Goal: Information Seeking & Learning: Learn about a topic

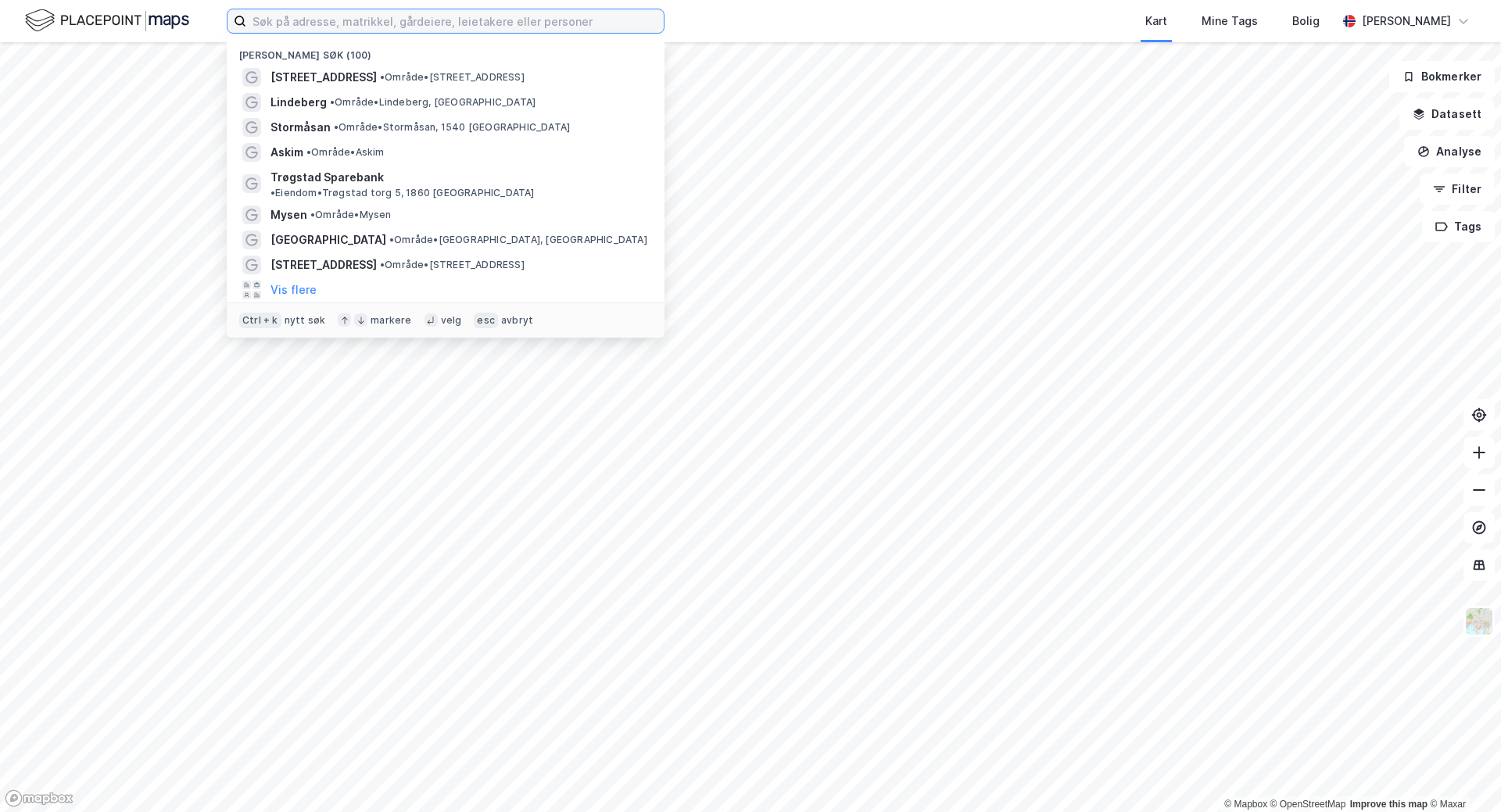
click at [438, 18] on input at bounding box center [454, 20] width 417 height 23
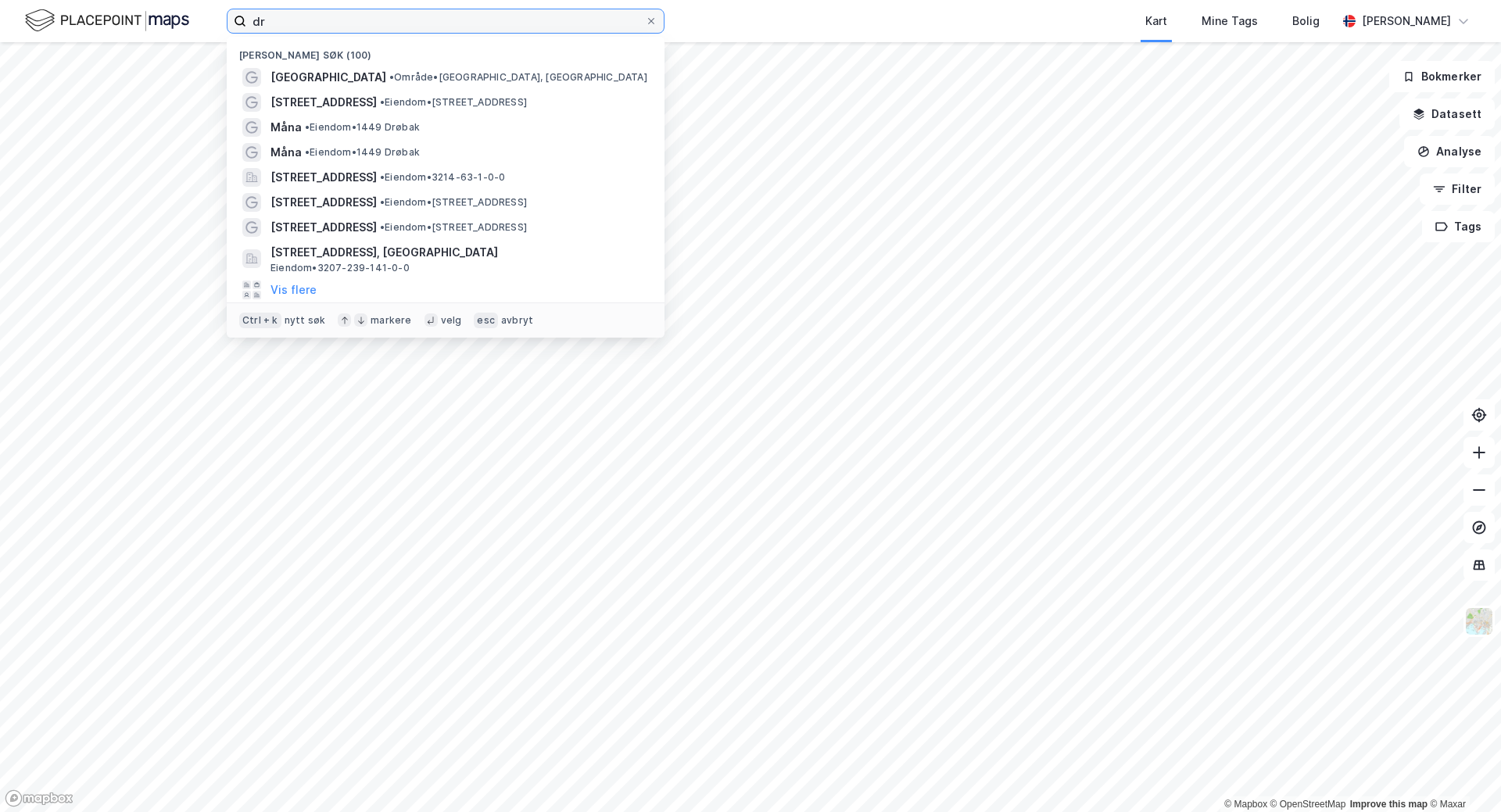
type input "d"
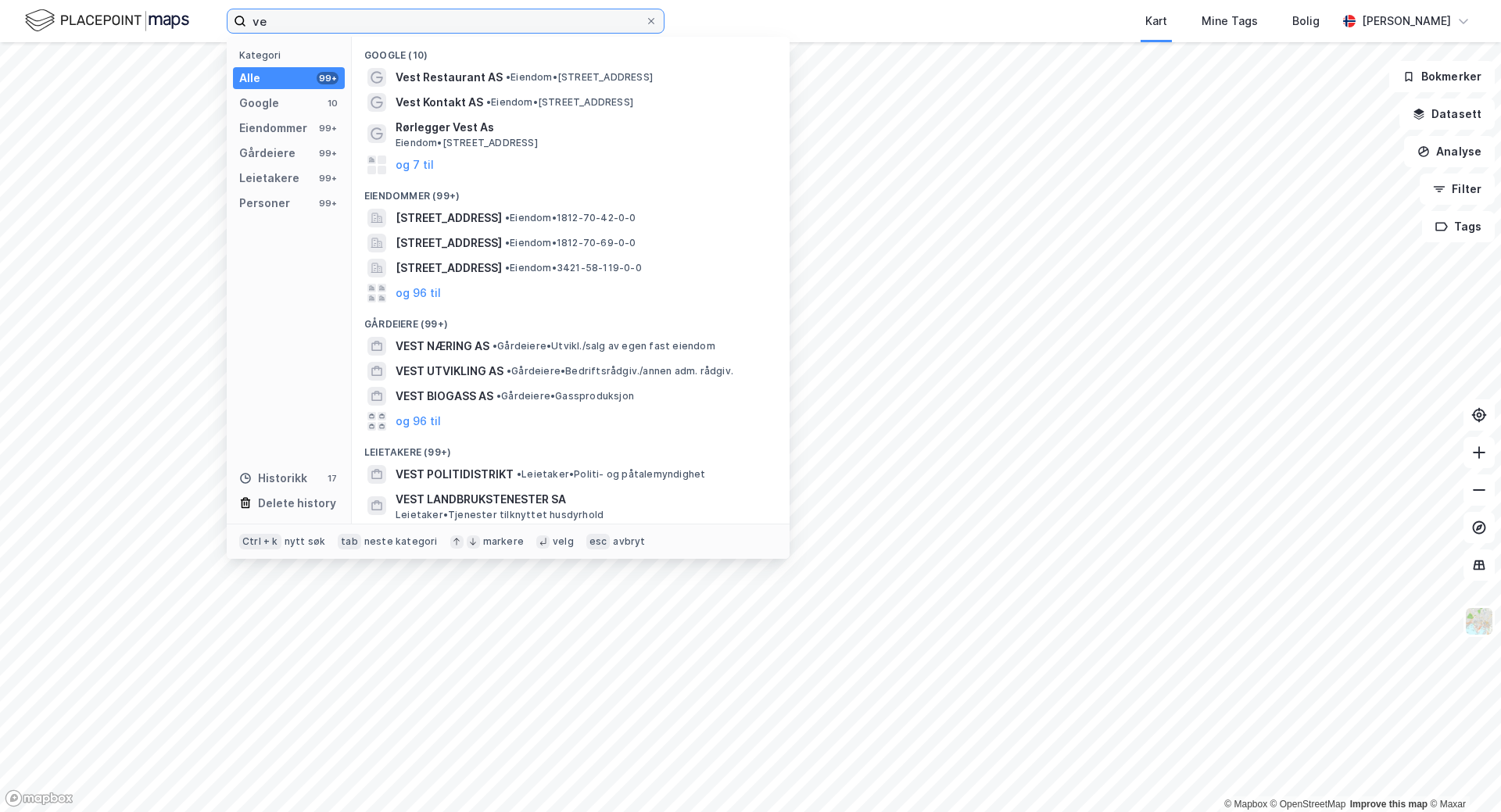
type input "v"
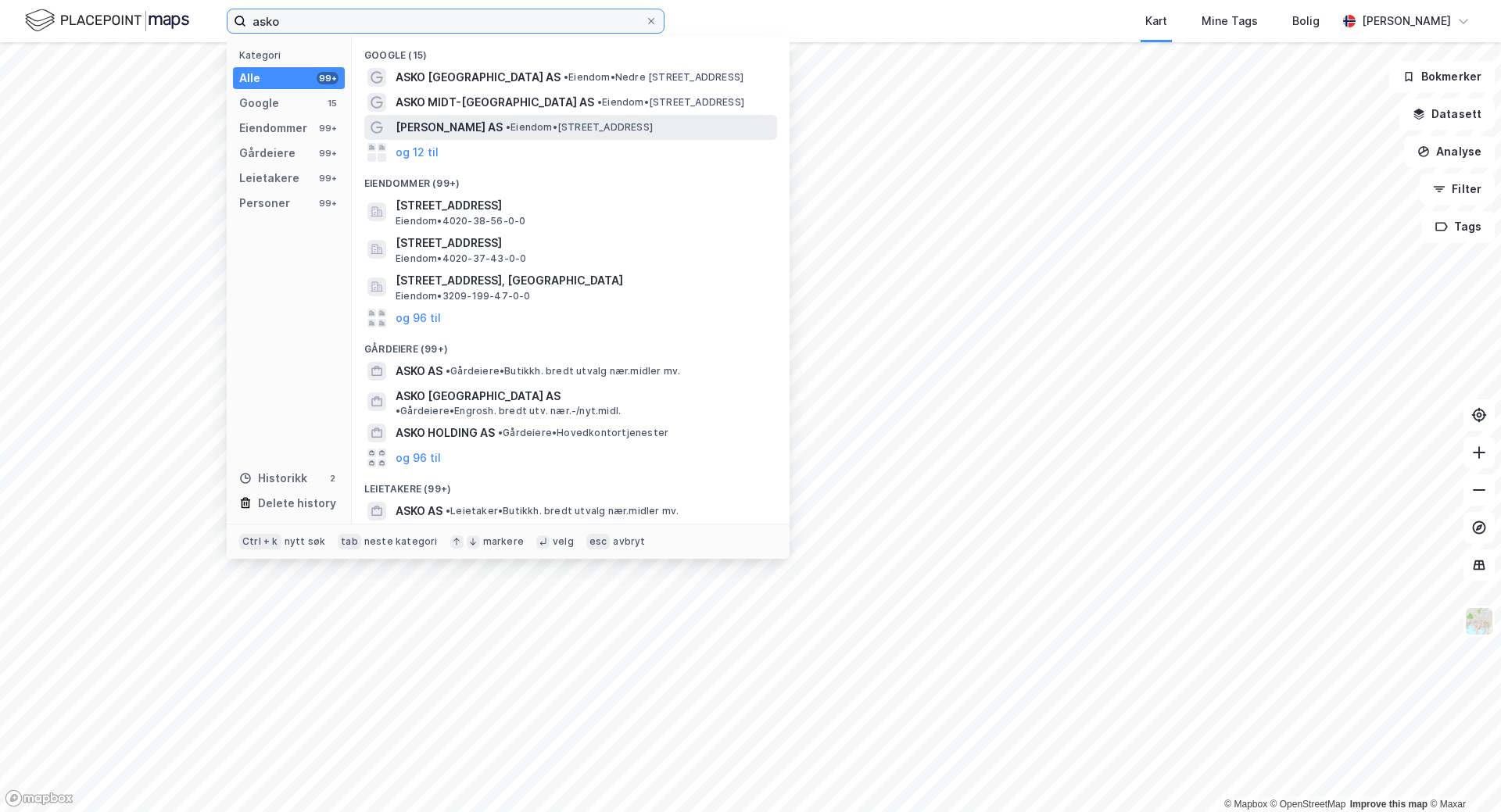
type input "asko"
click at [506, 124] on span "• Eiendom • [STREET_ADDRESS]" at bounding box center [579, 128] width 147 height 13
